Goal: Ask a question

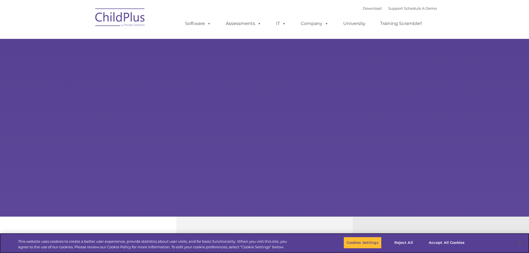
select select "MEDIUM"
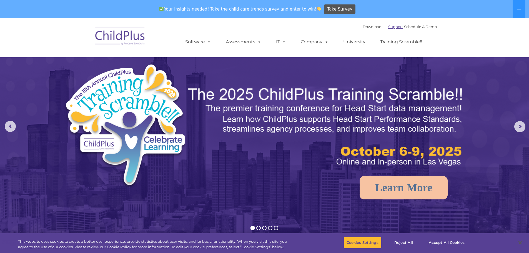
click at [388, 27] on link "Support" at bounding box center [395, 26] width 15 height 4
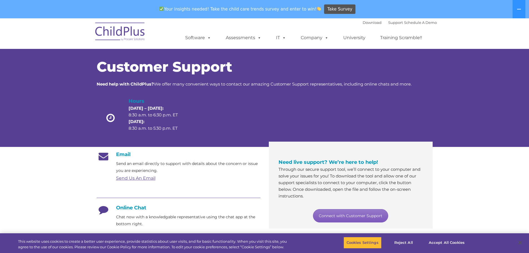
click at [348, 214] on link "Connect with Customer Support" at bounding box center [350, 215] width 75 height 13
